Goal: Transaction & Acquisition: Purchase product/service

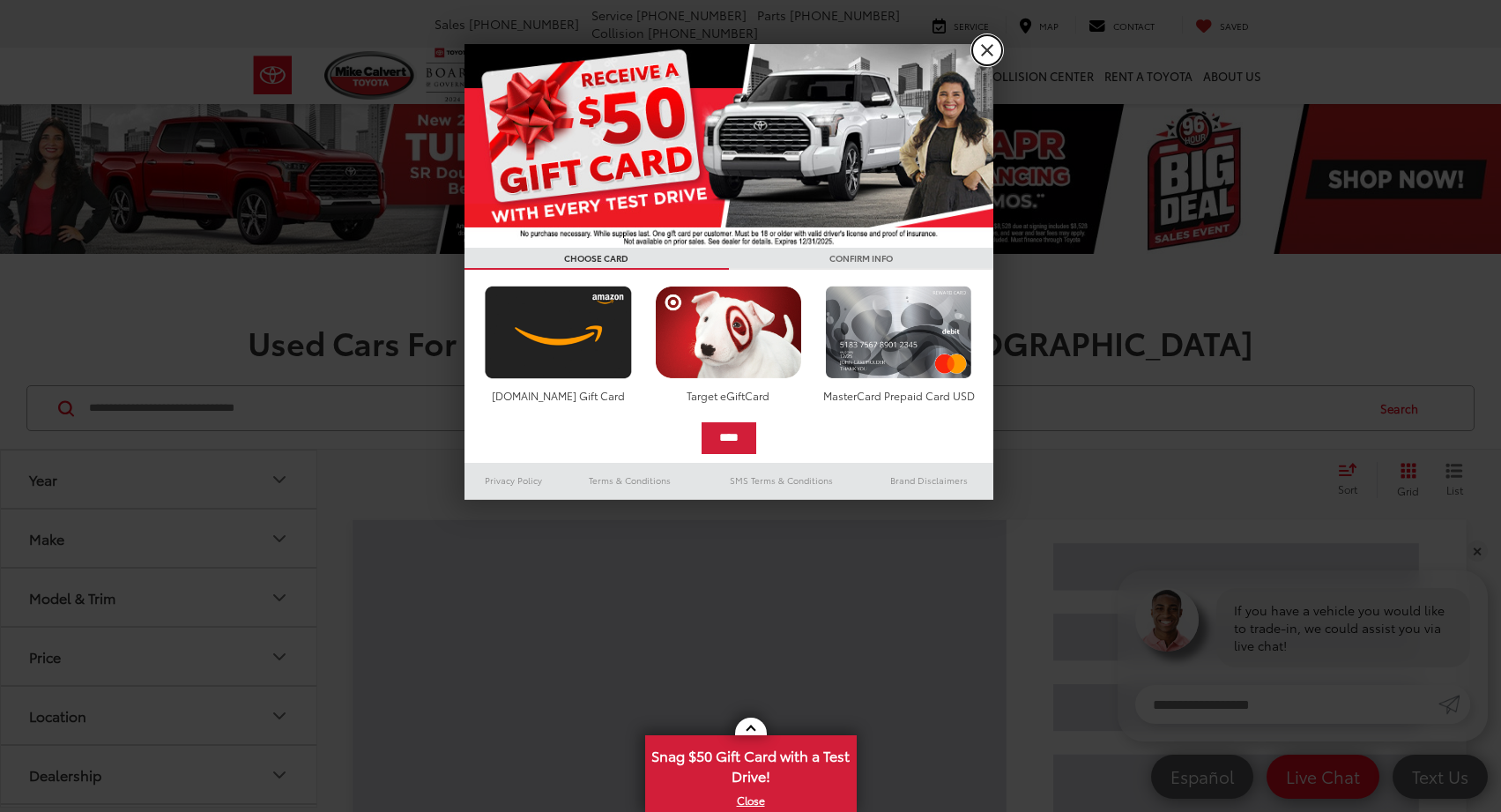
click at [990, 53] on link "X" at bounding box center [987, 50] width 30 height 30
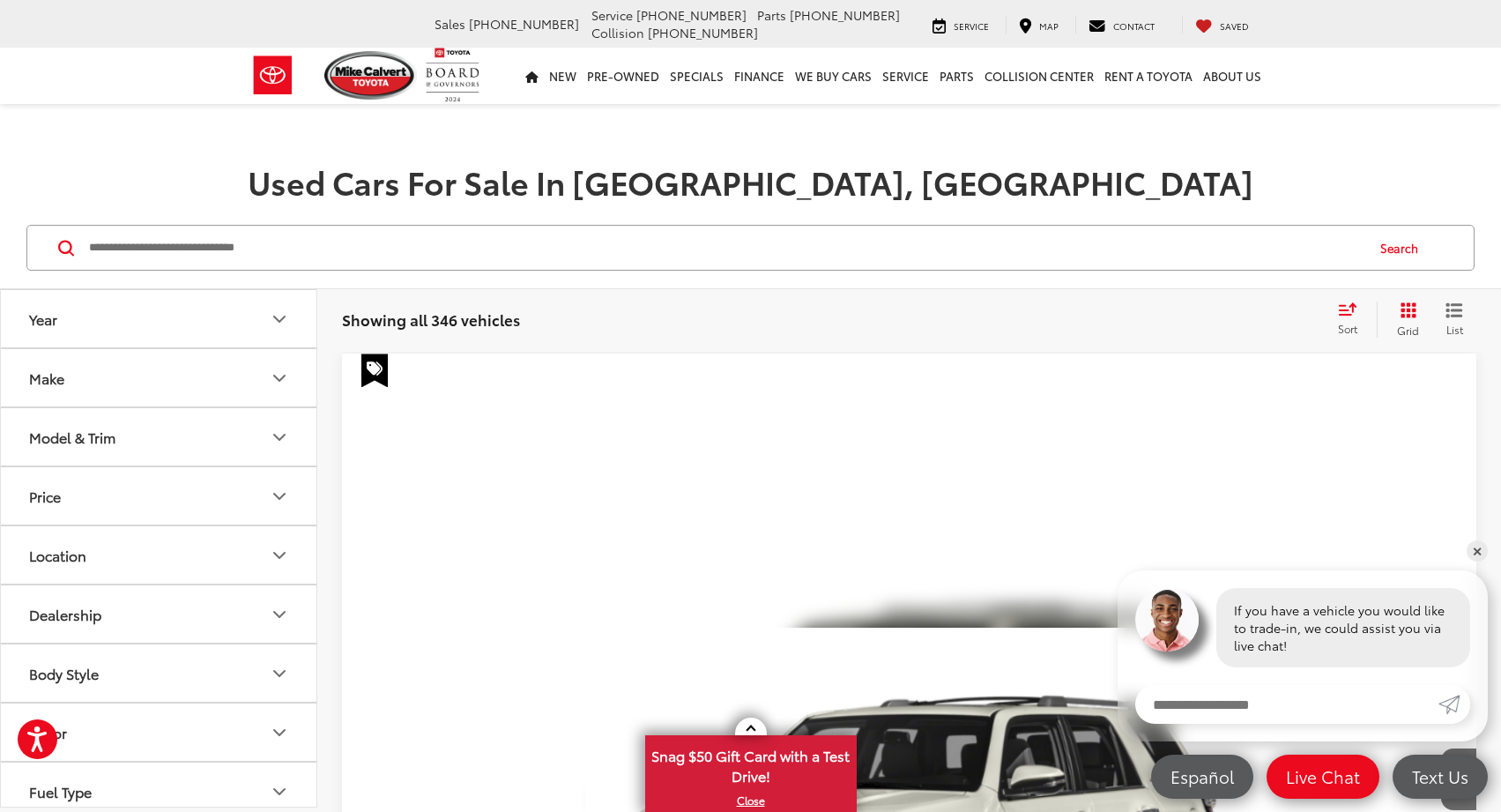
click at [264, 499] on button "Price" at bounding box center [160, 495] width 318 height 57
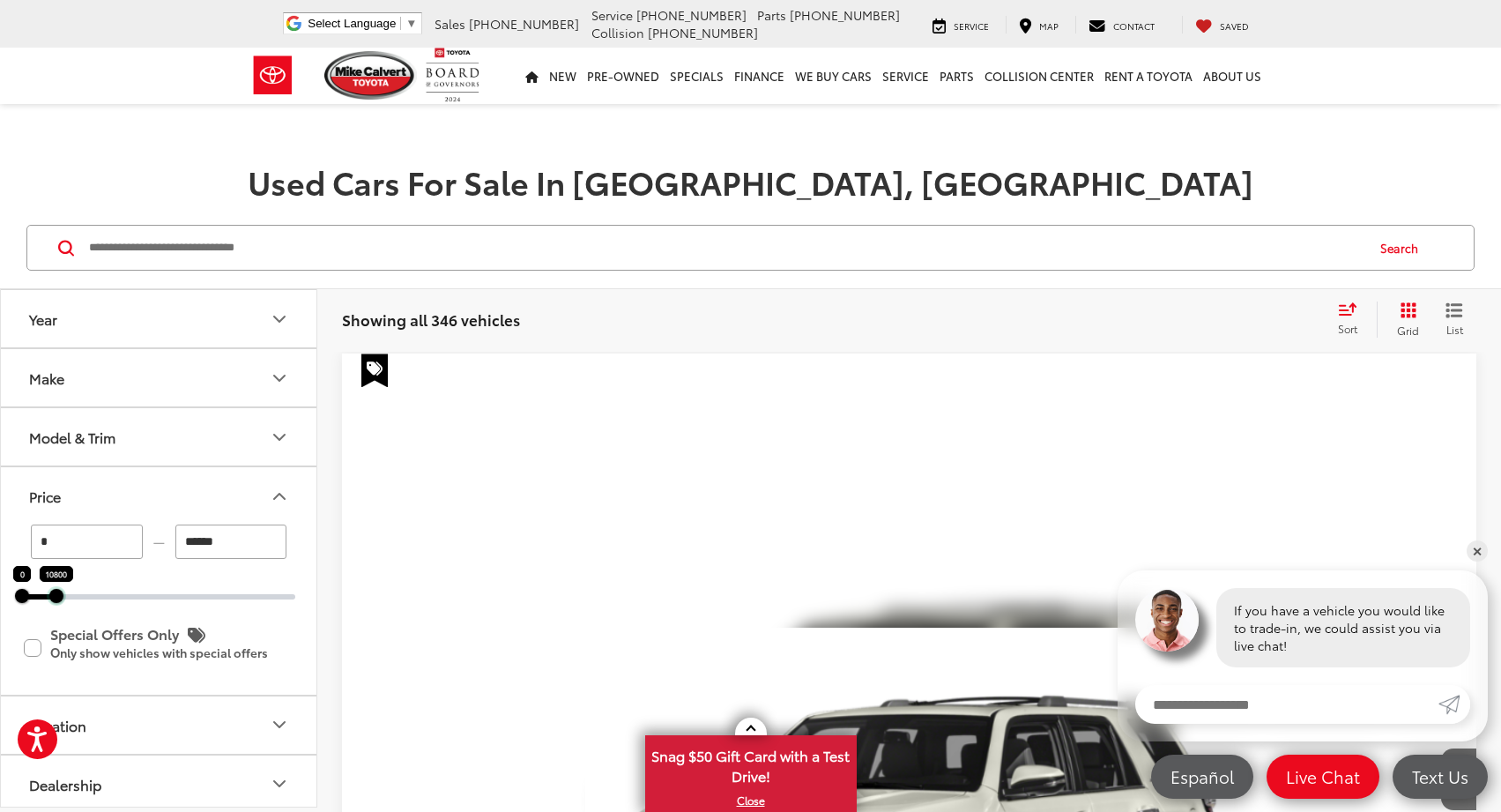
drag, startPoint x: 294, startPoint y: 599, endPoint x: 53, endPoint y: 580, distance: 241.7
click at [54, 589] on div "10800" at bounding box center [56, 596] width 14 height 14
type input "******"
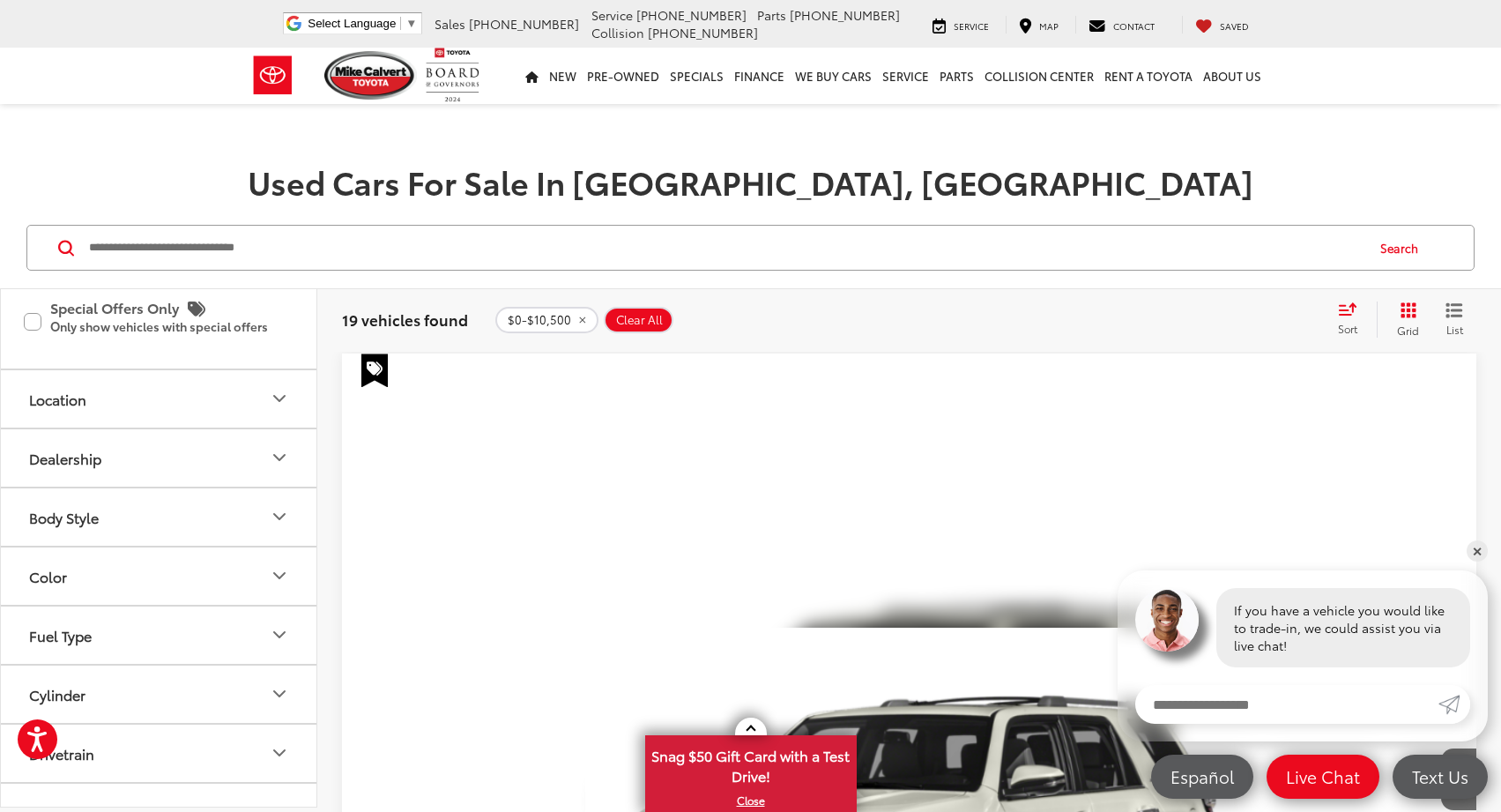
scroll to position [334, 0]
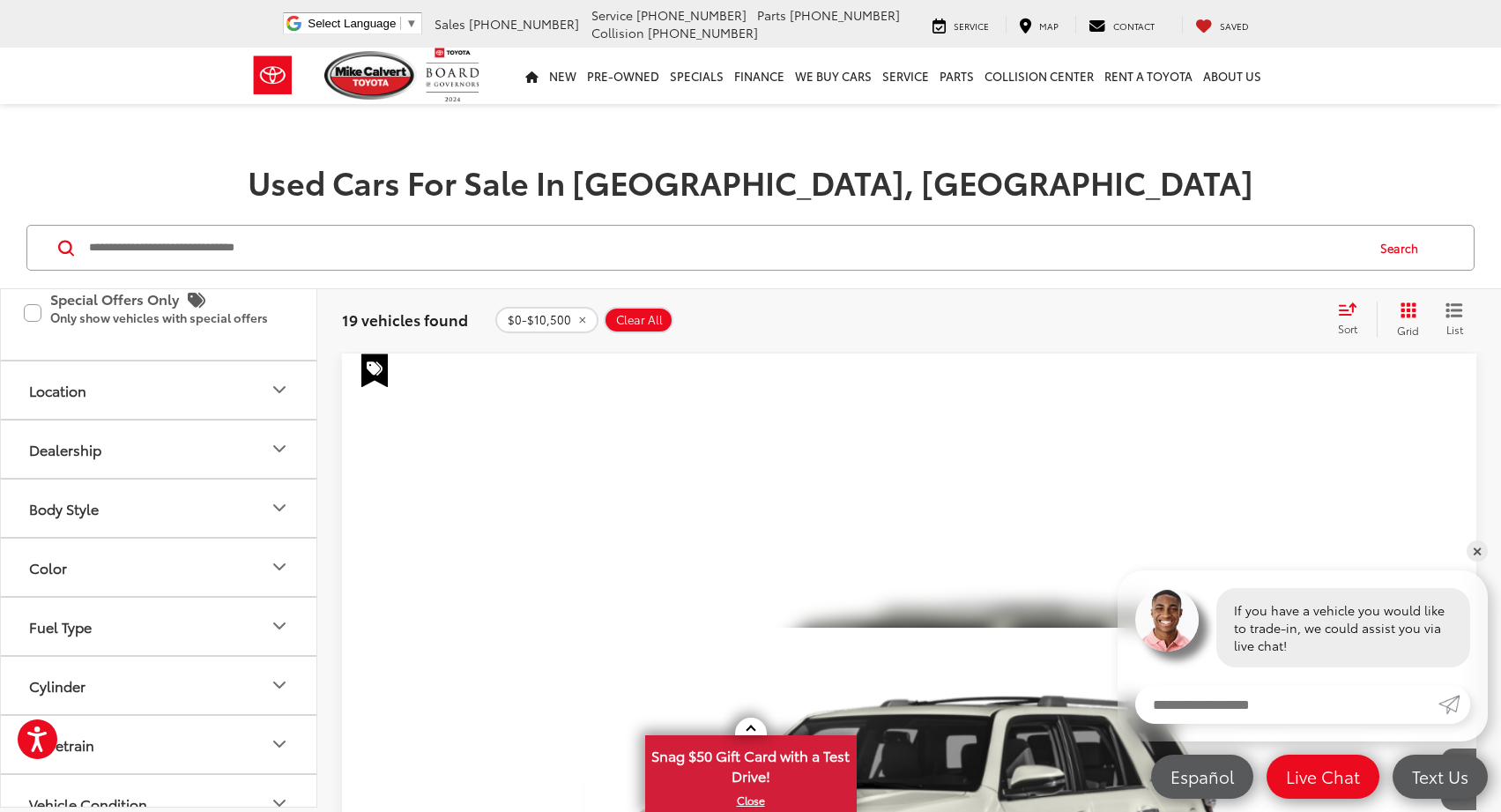
click at [262, 393] on button "Location" at bounding box center [160, 390] width 318 height 57
click at [32, 433] on label "Houston, TX (19)" at bounding box center [158, 439] width 273 height 41
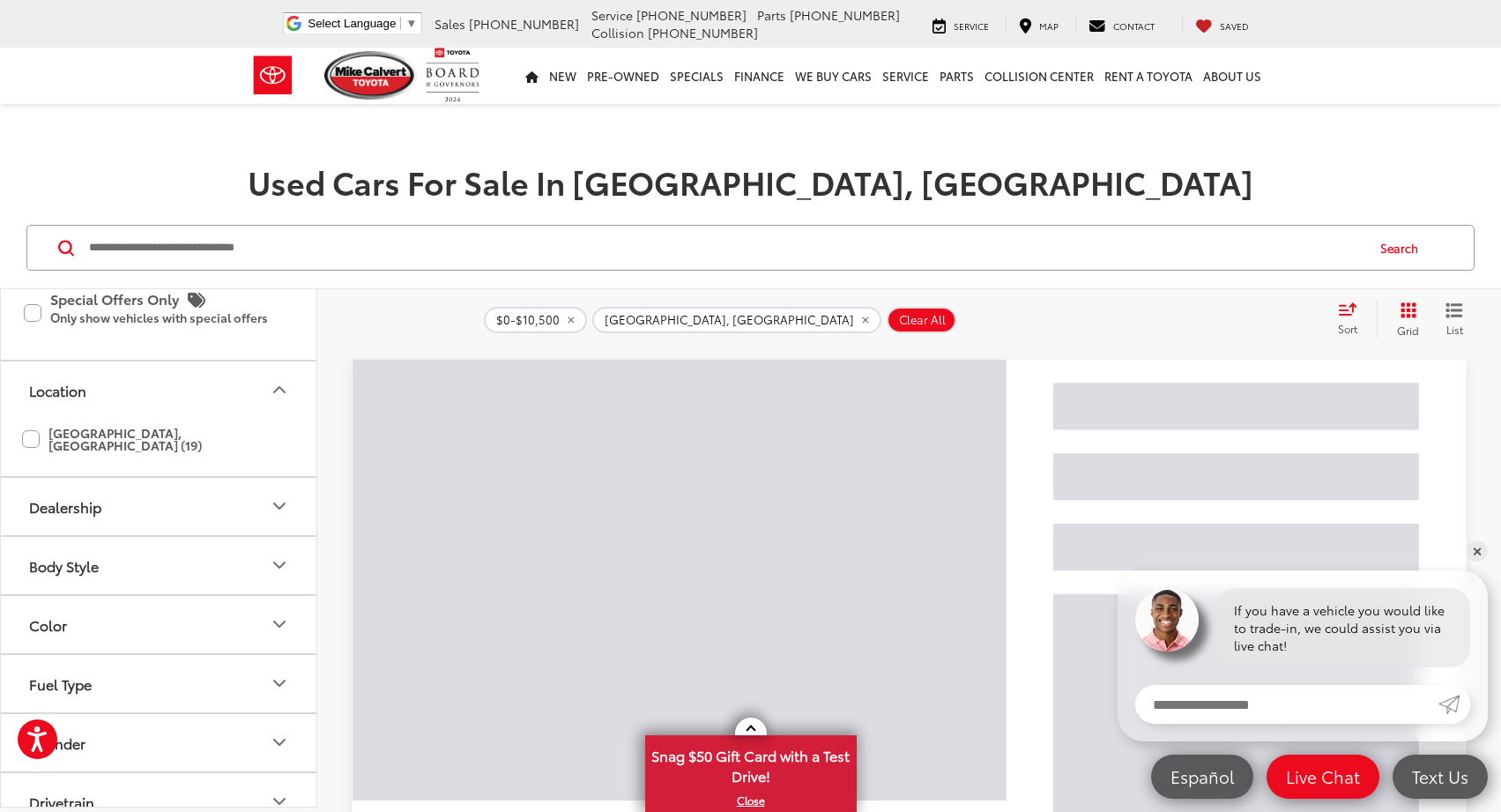
click at [279, 387] on icon "Location" at bounding box center [279, 389] width 11 height 5
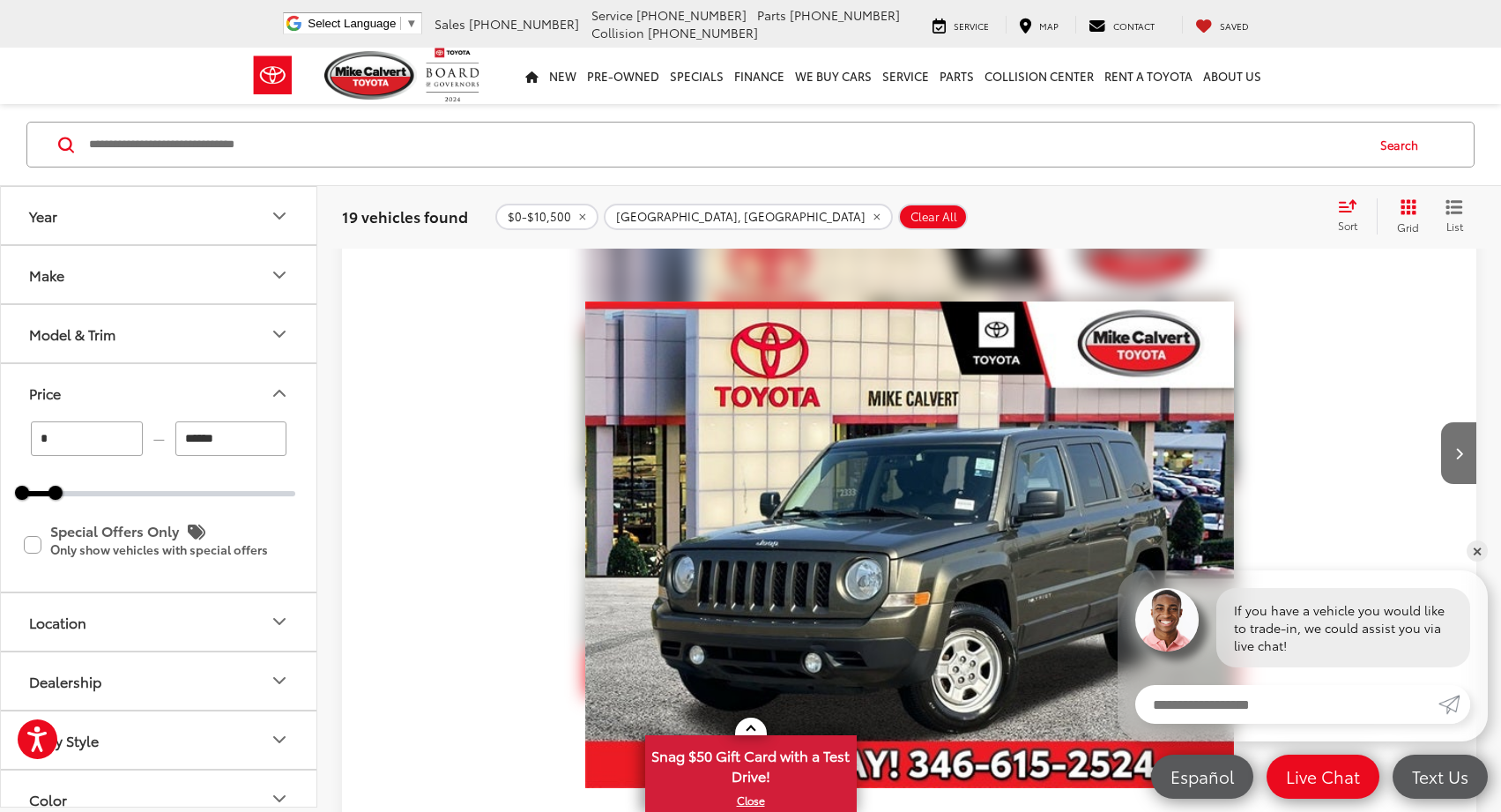
scroll to position [5573, 0]
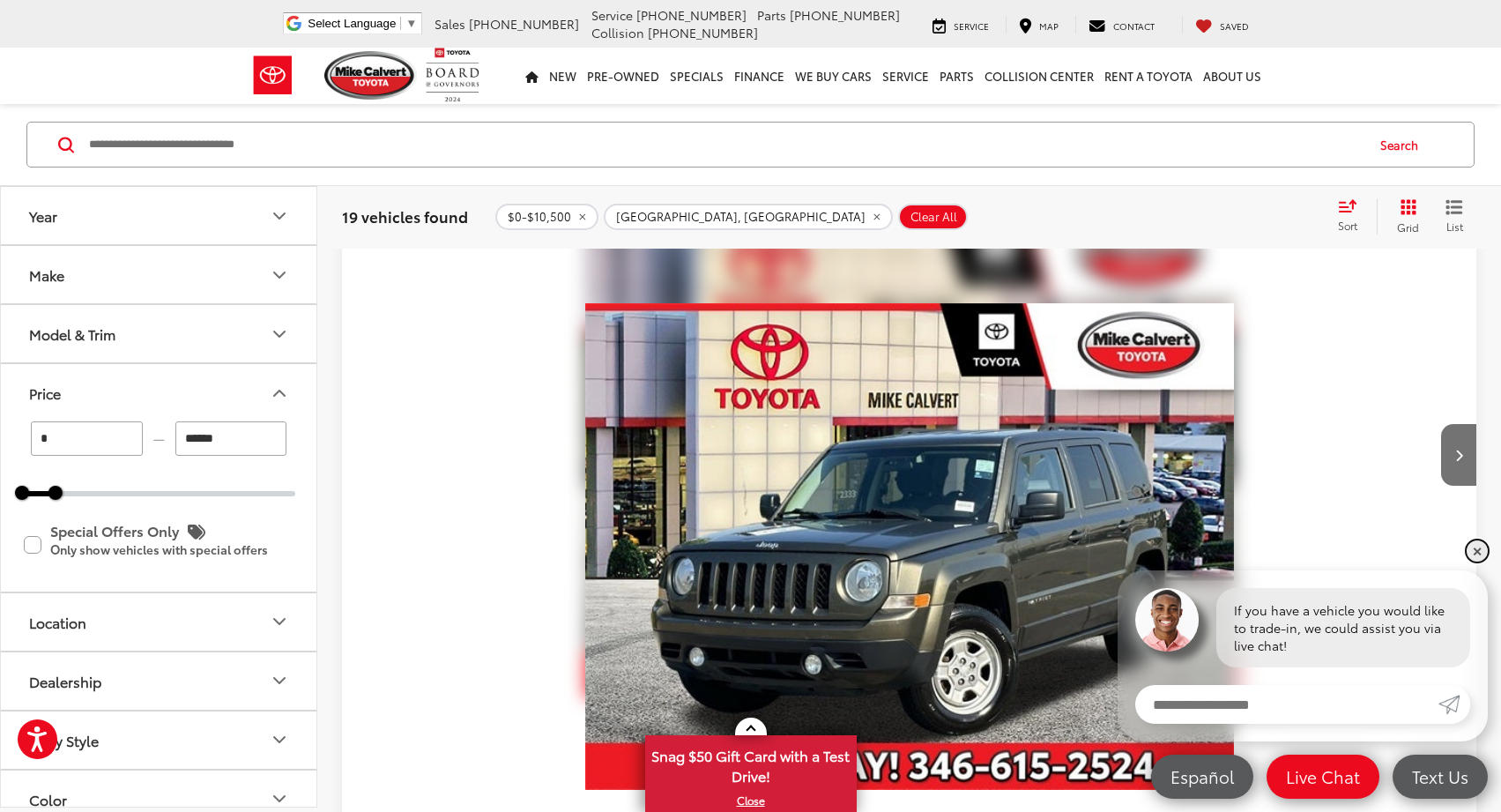
click at [1470, 550] on link "✕" at bounding box center [1476, 551] width 21 height 21
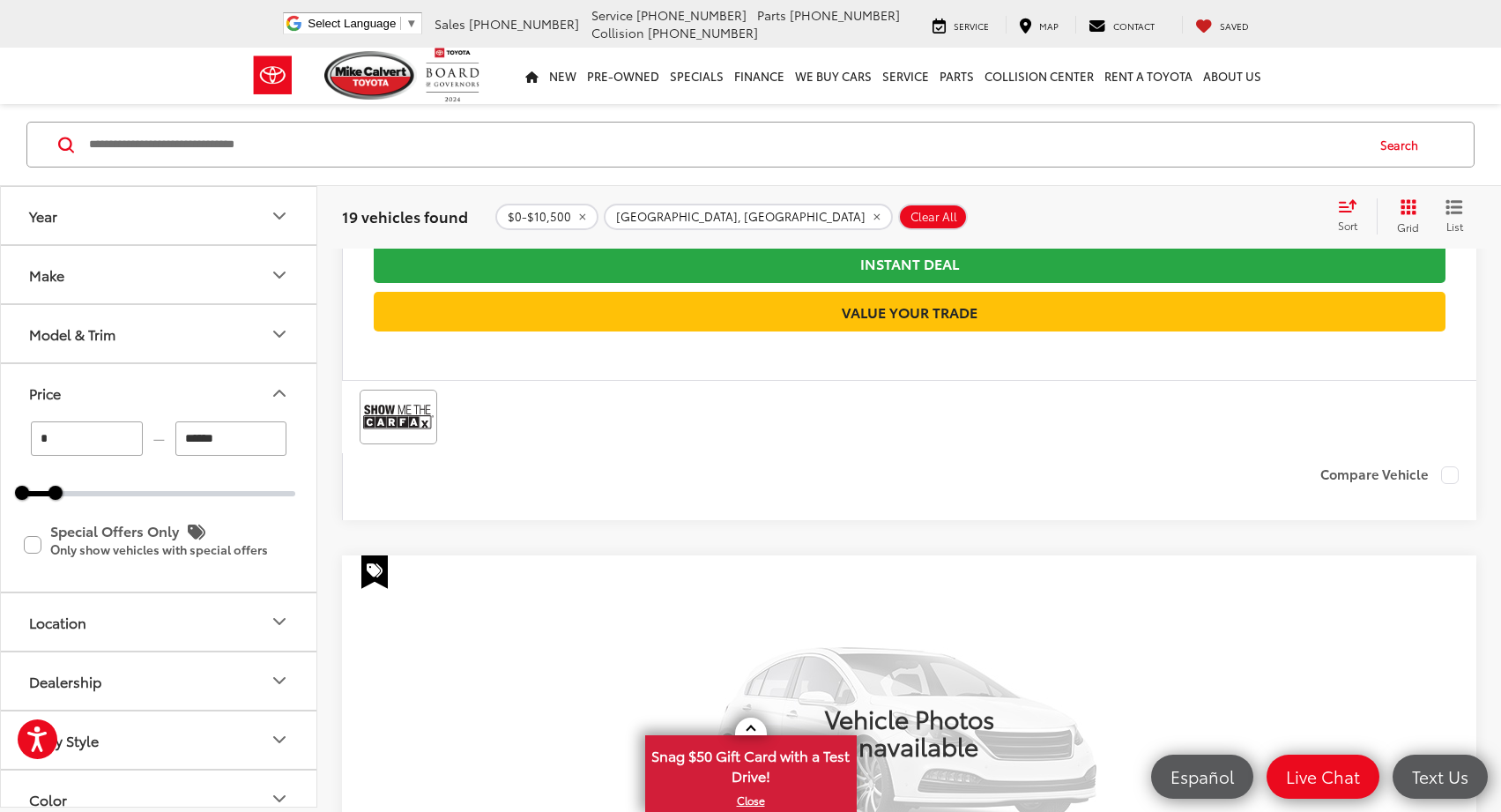
scroll to position [6775, 0]
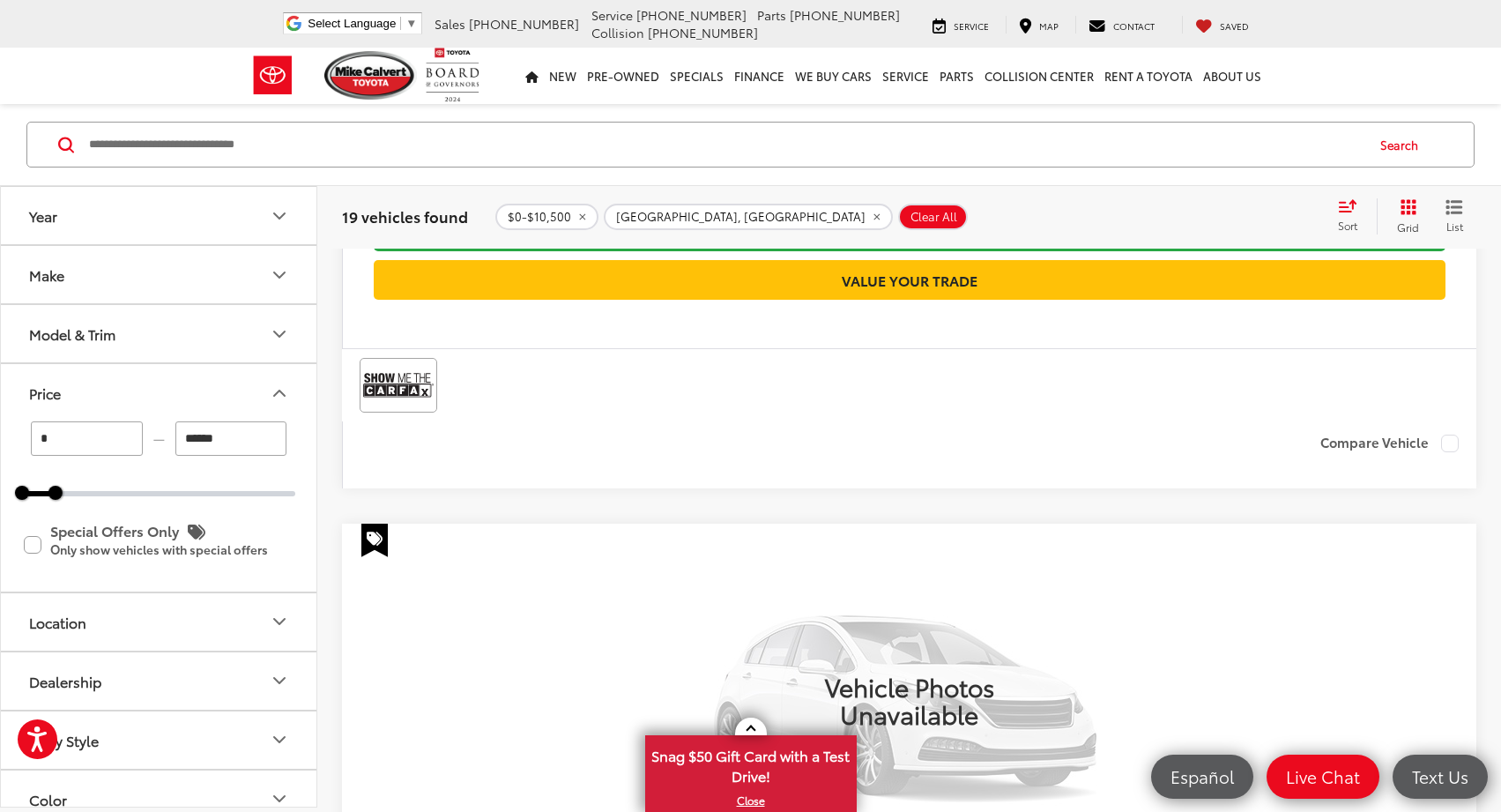
click at [195, 345] on button "Model & Trim" at bounding box center [160, 333] width 318 height 57
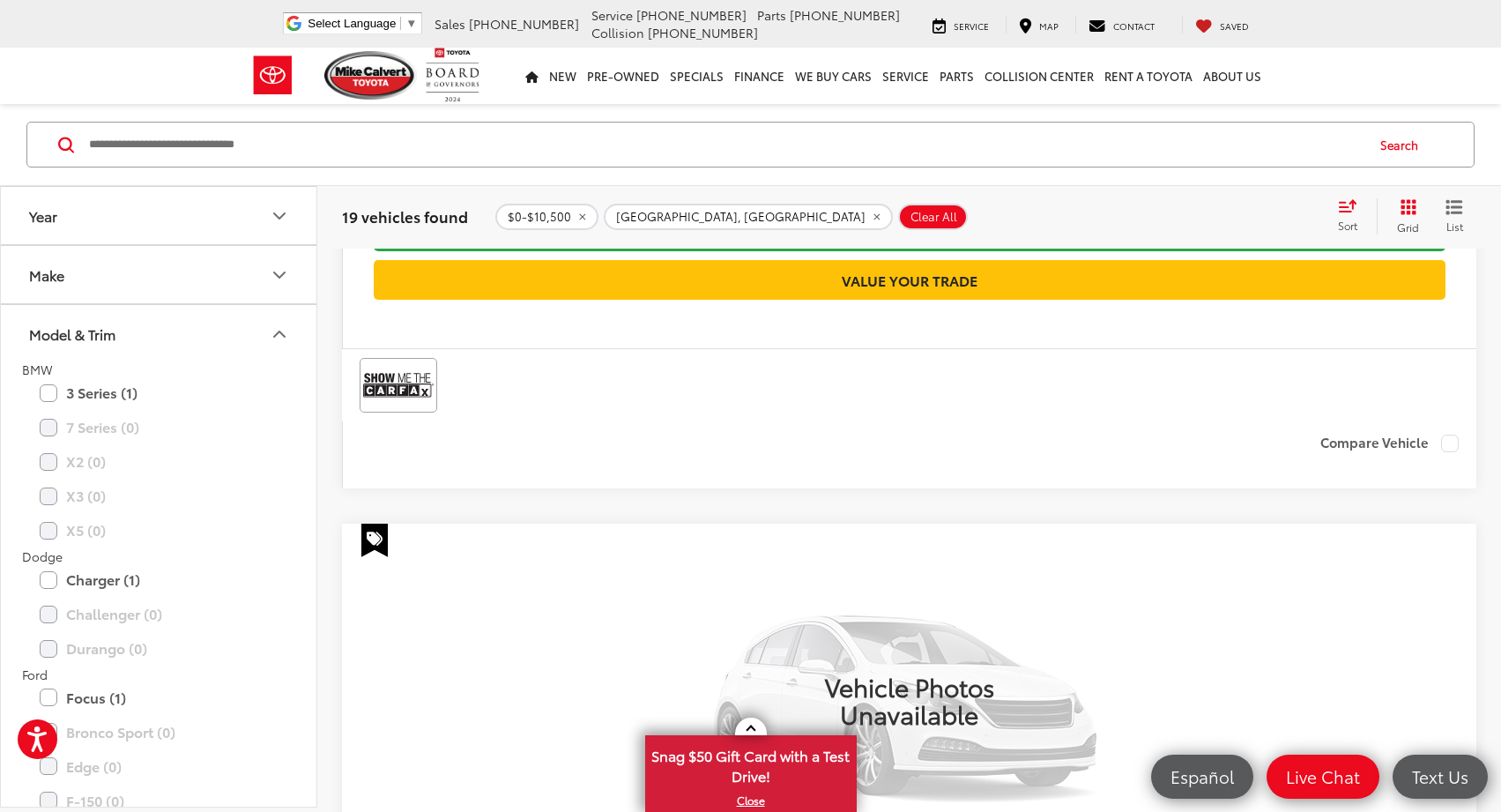
click at [199, 340] on button "Model & Trim" at bounding box center [160, 333] width 318 height 57
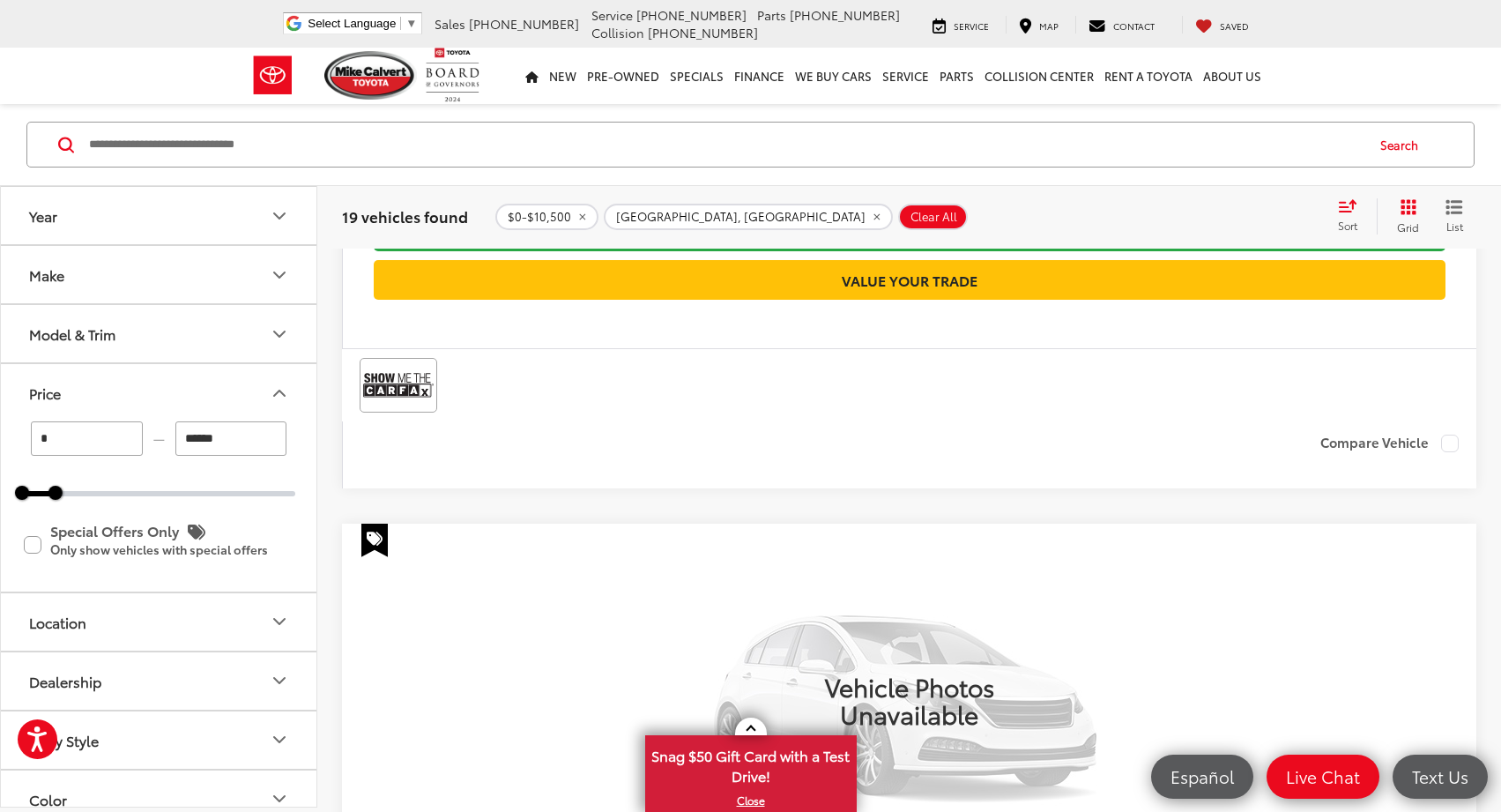
click at [263, 229] on button "Year" at bounding box center [160, 215] width 318 height 57
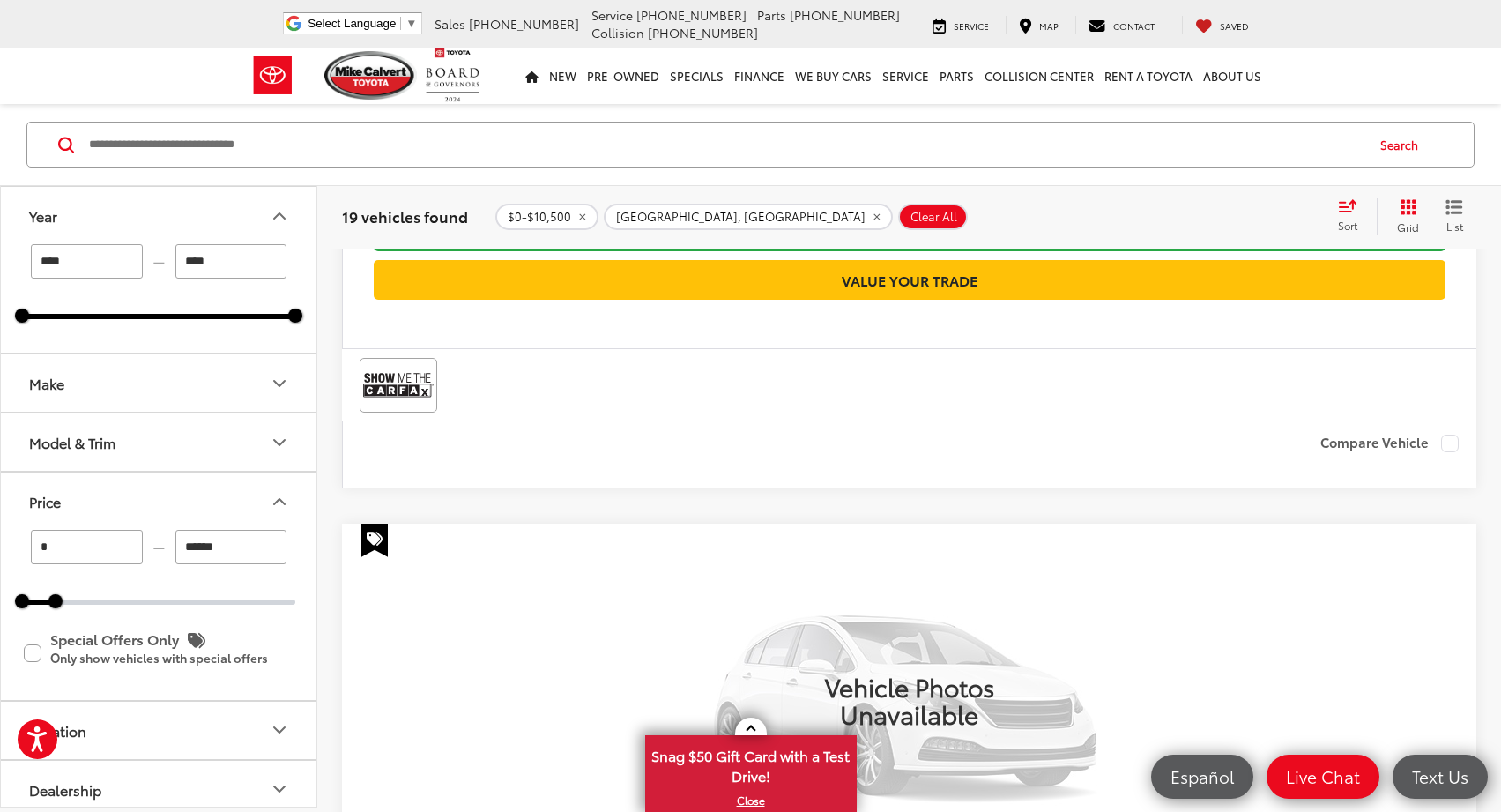
click at [102, 272] on input "****" at bounding box center [86, 260] width 112 height 35
type input "*"
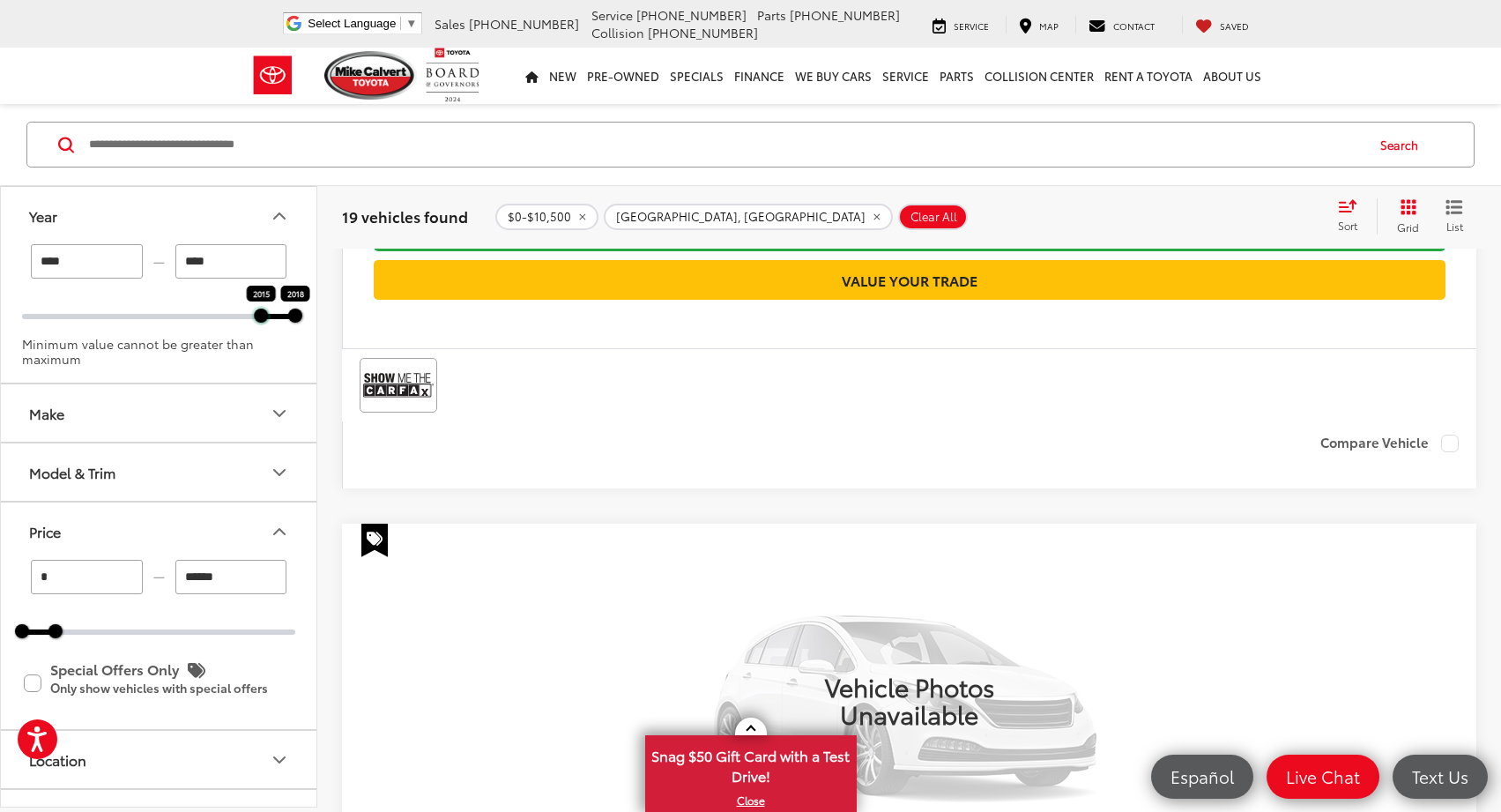
drag, startPoint x: 24, startPoint y: 314, endPoint x: 263, endPoint y: 319, distance: 239.1
click at [263, 319] on div at bounding box center [261, 316] width 14 height 14
type input "****"
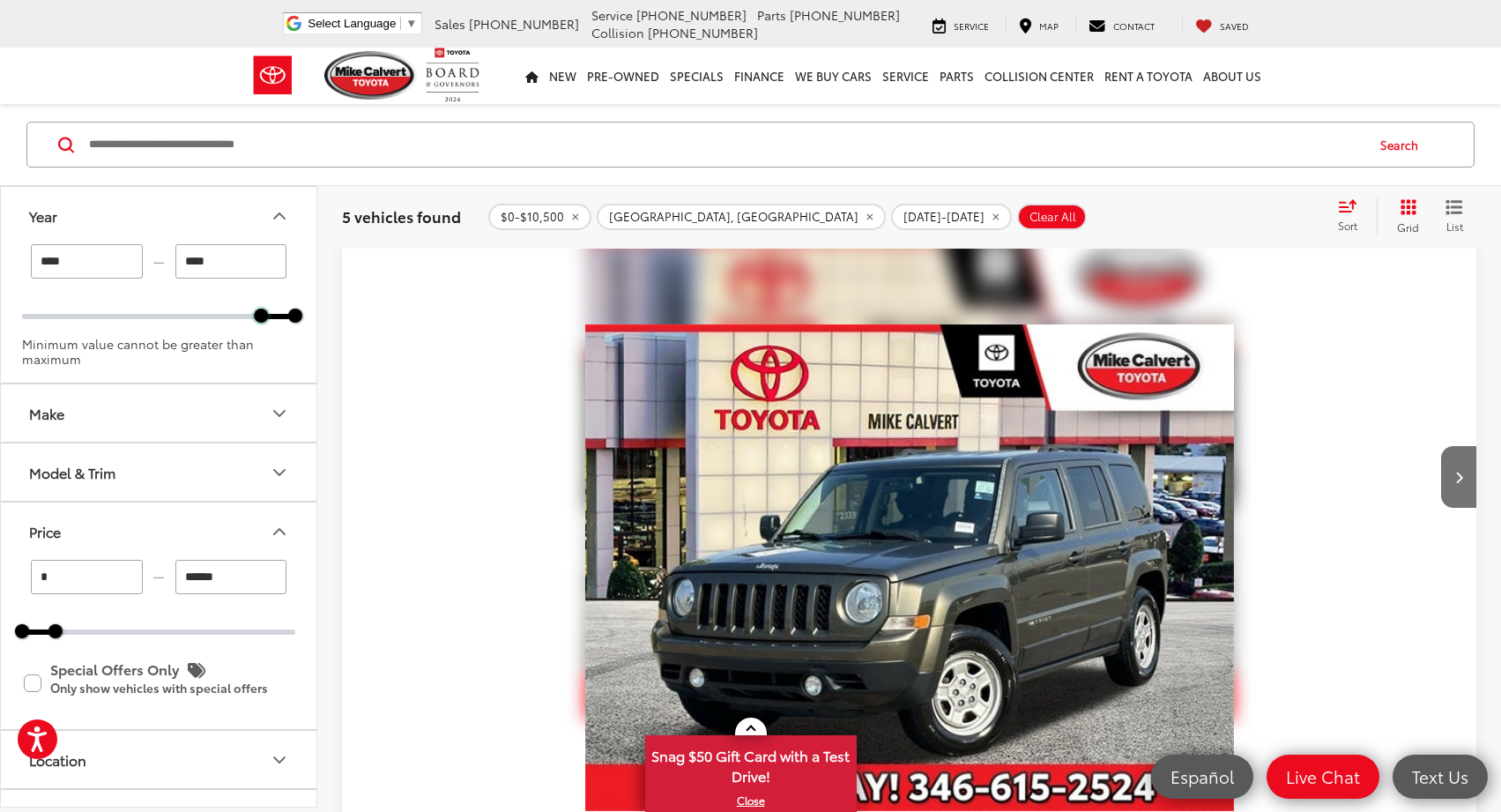
scroll to position [2163, 0]
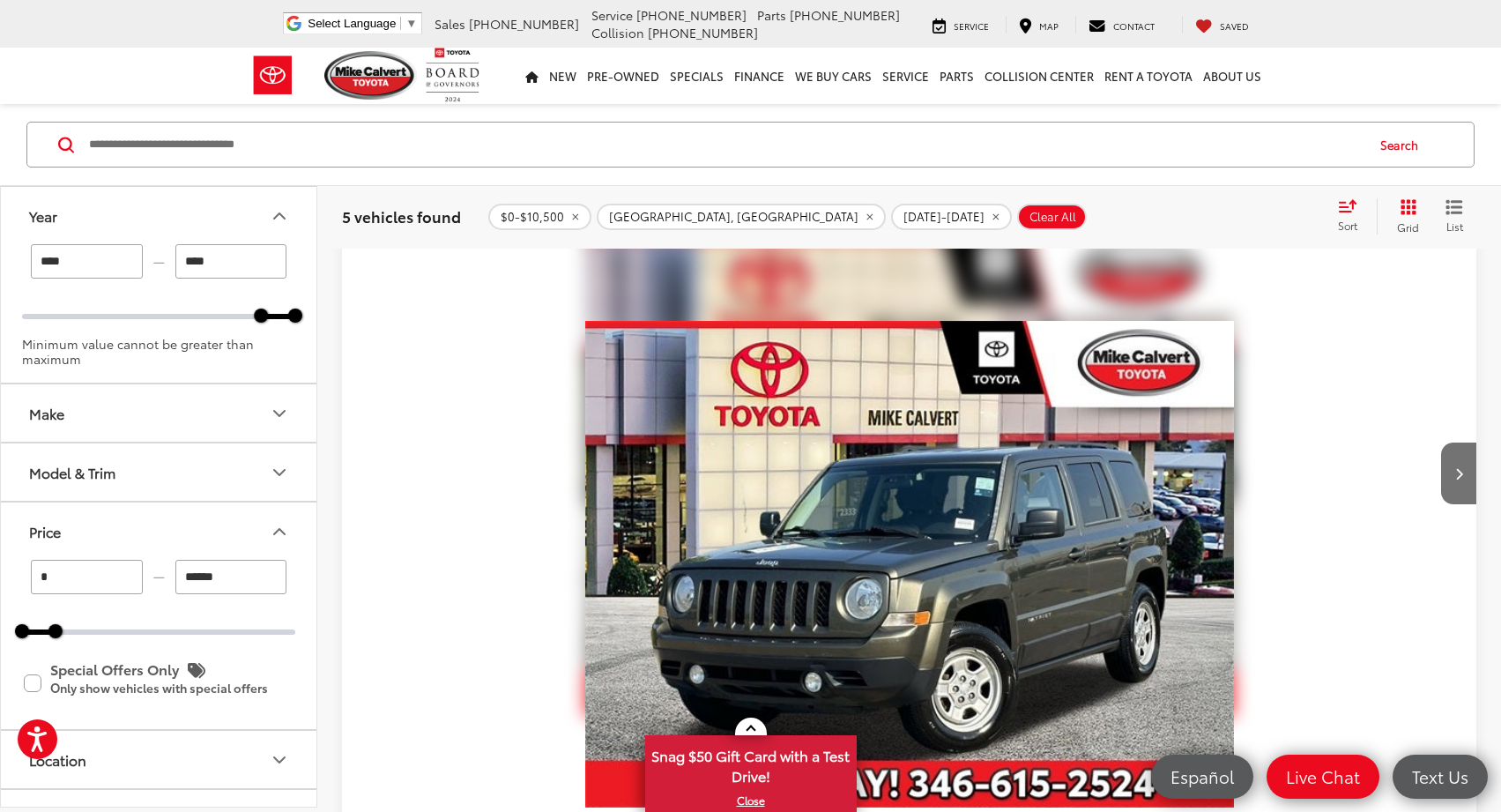
scroll to position [0, 2148]
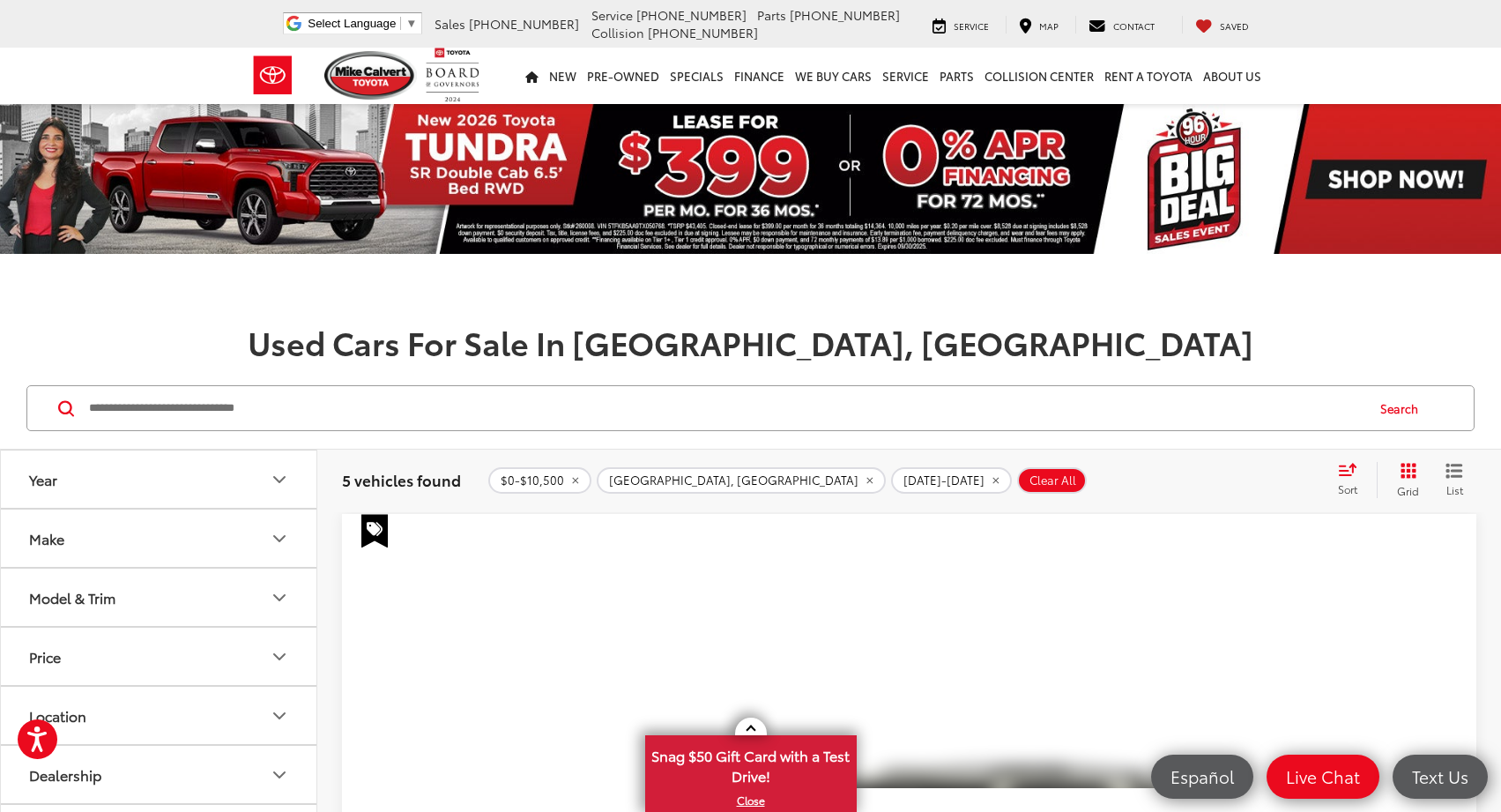
scroll to position [263, 0]
